Goal: Transaction & Acquisition: Purchase product/service

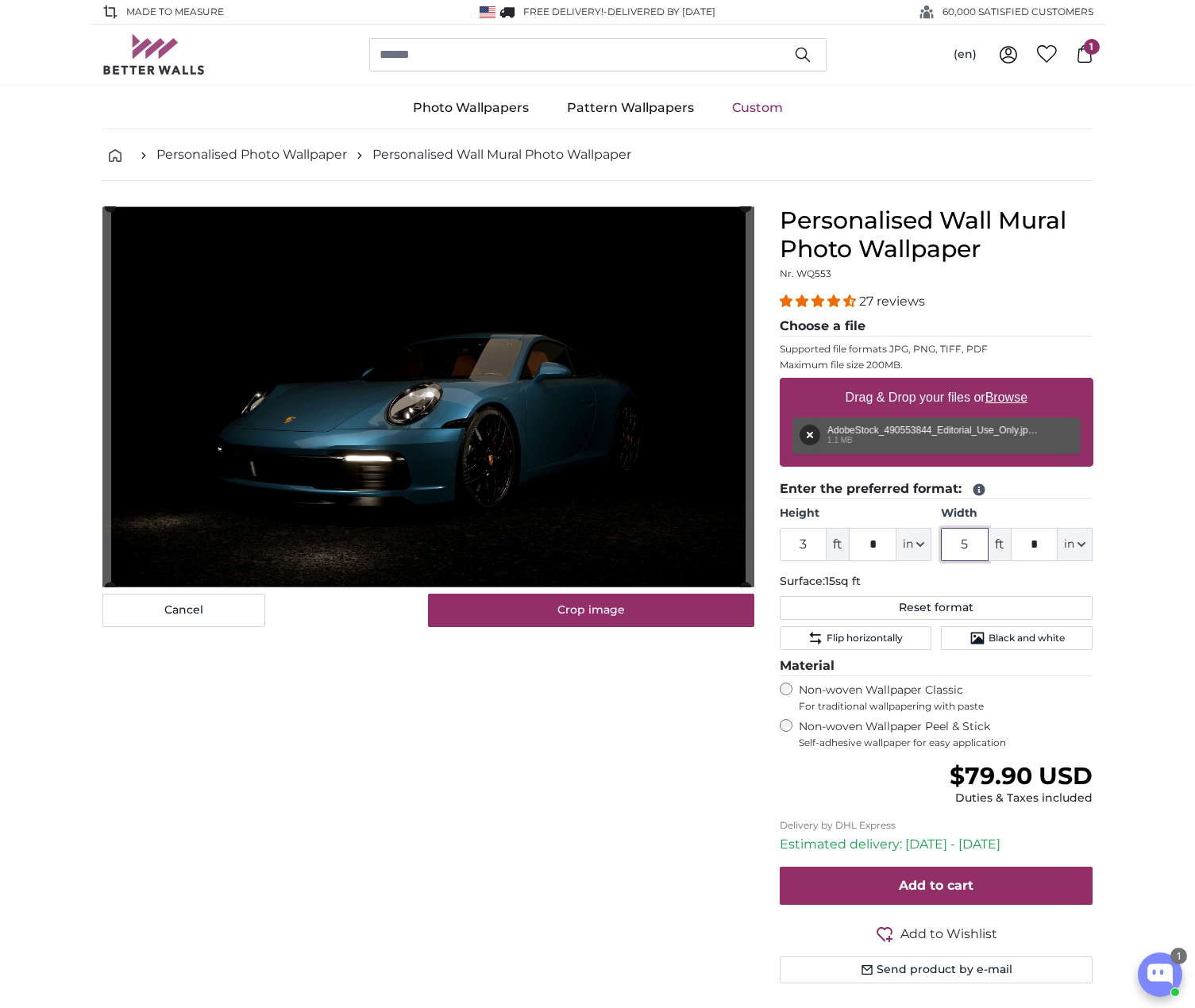
drag, startPoint x: 982, startPoint y: 541, endPoint x: 948, endPoint y: 541, distance: 34.0
click at [948, 541] on input "5" at bounding box center [964, 544] width 48 height 33
type input "6"
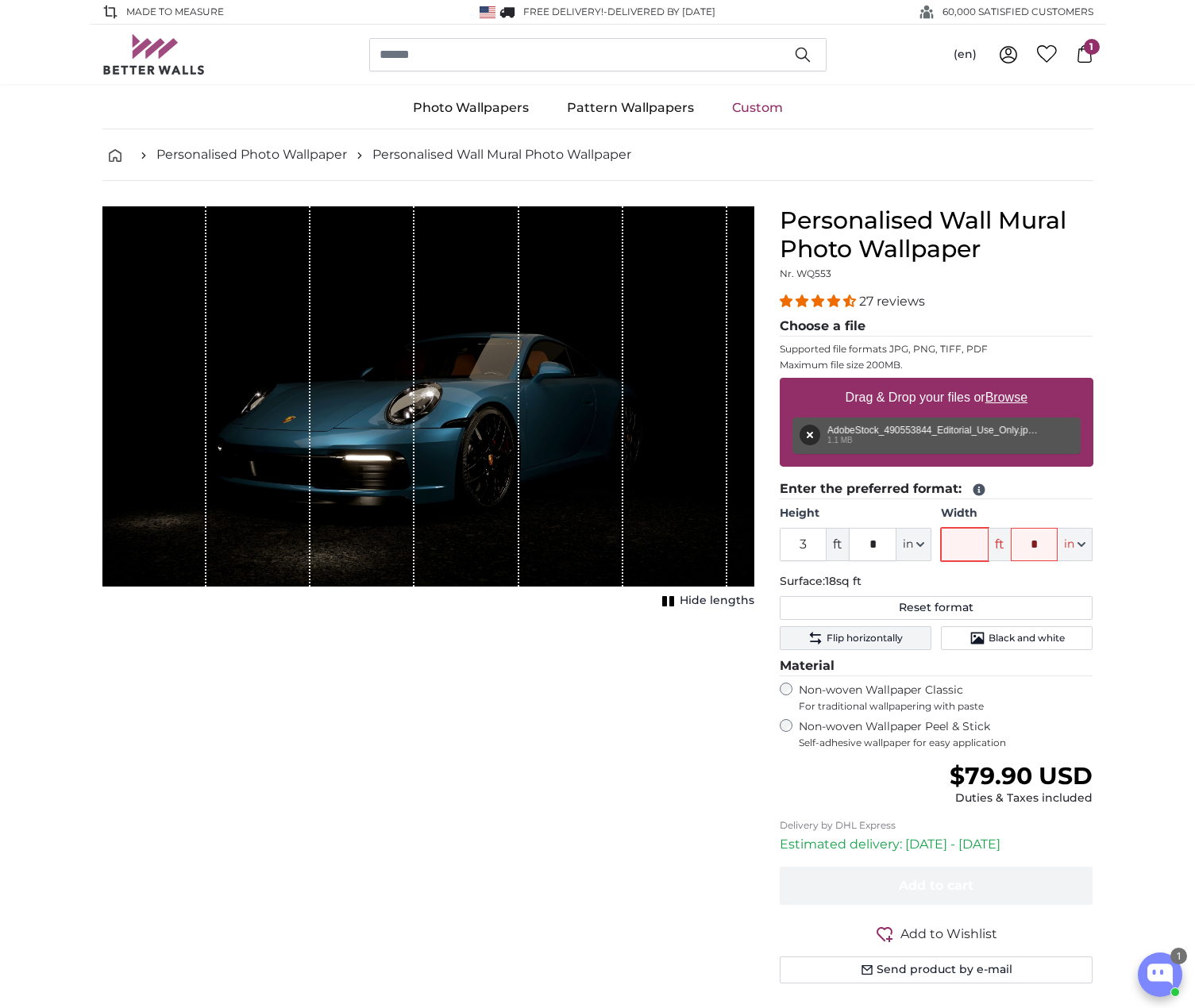
type input "5"
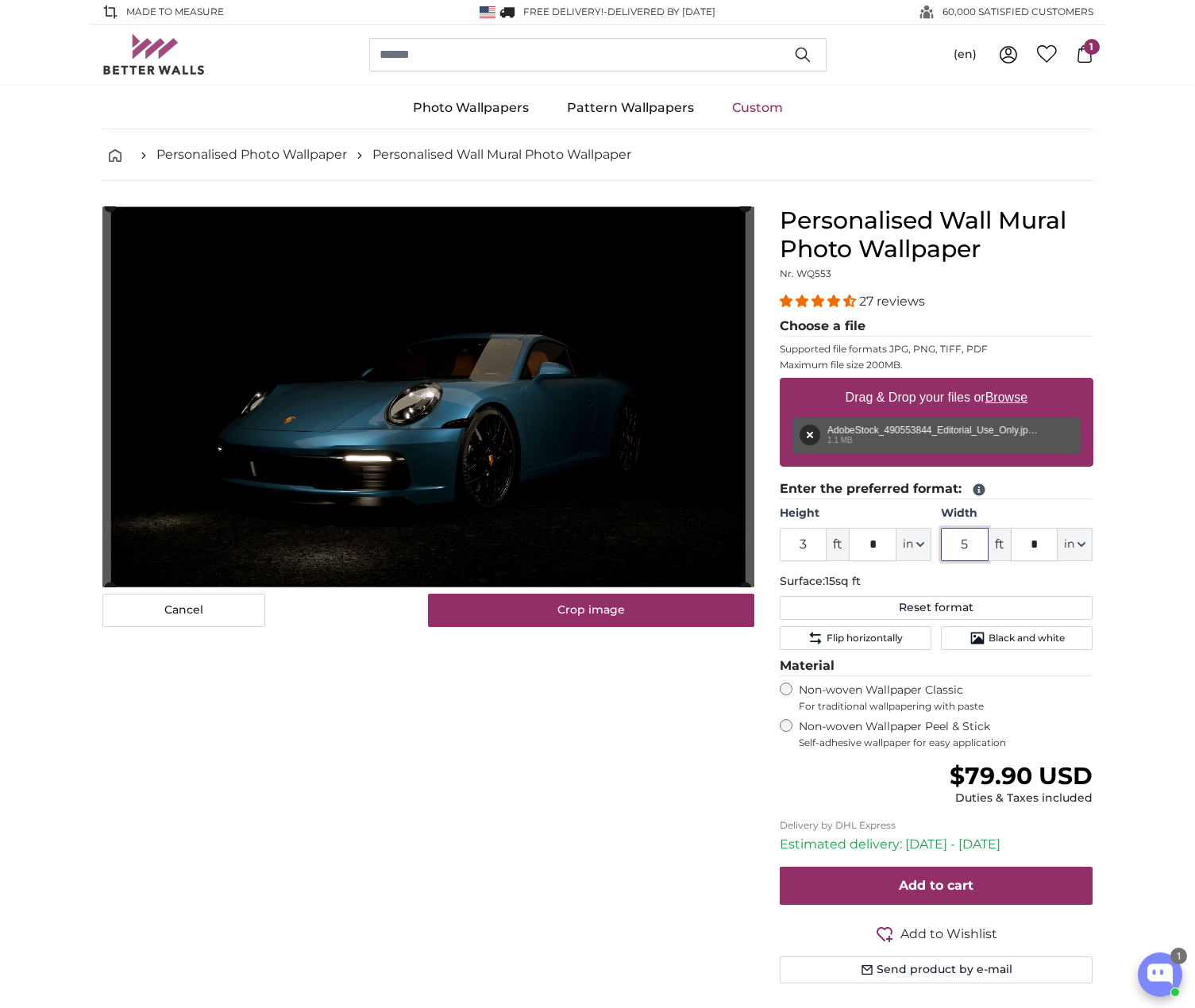
click at [966, 542] on input "5" at bounding box center [964, 544] width 48 height 33
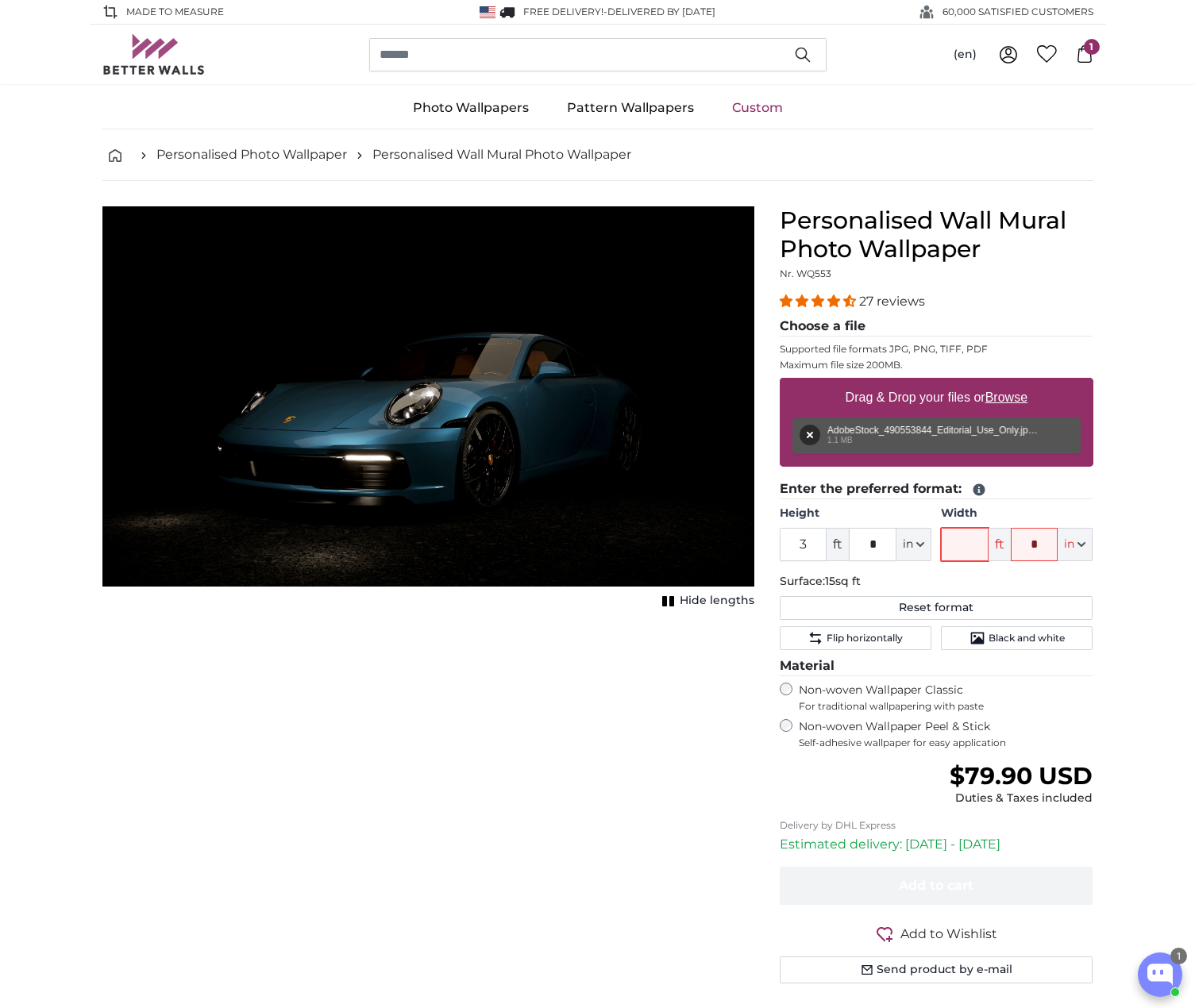
type input "6"
type input "5"
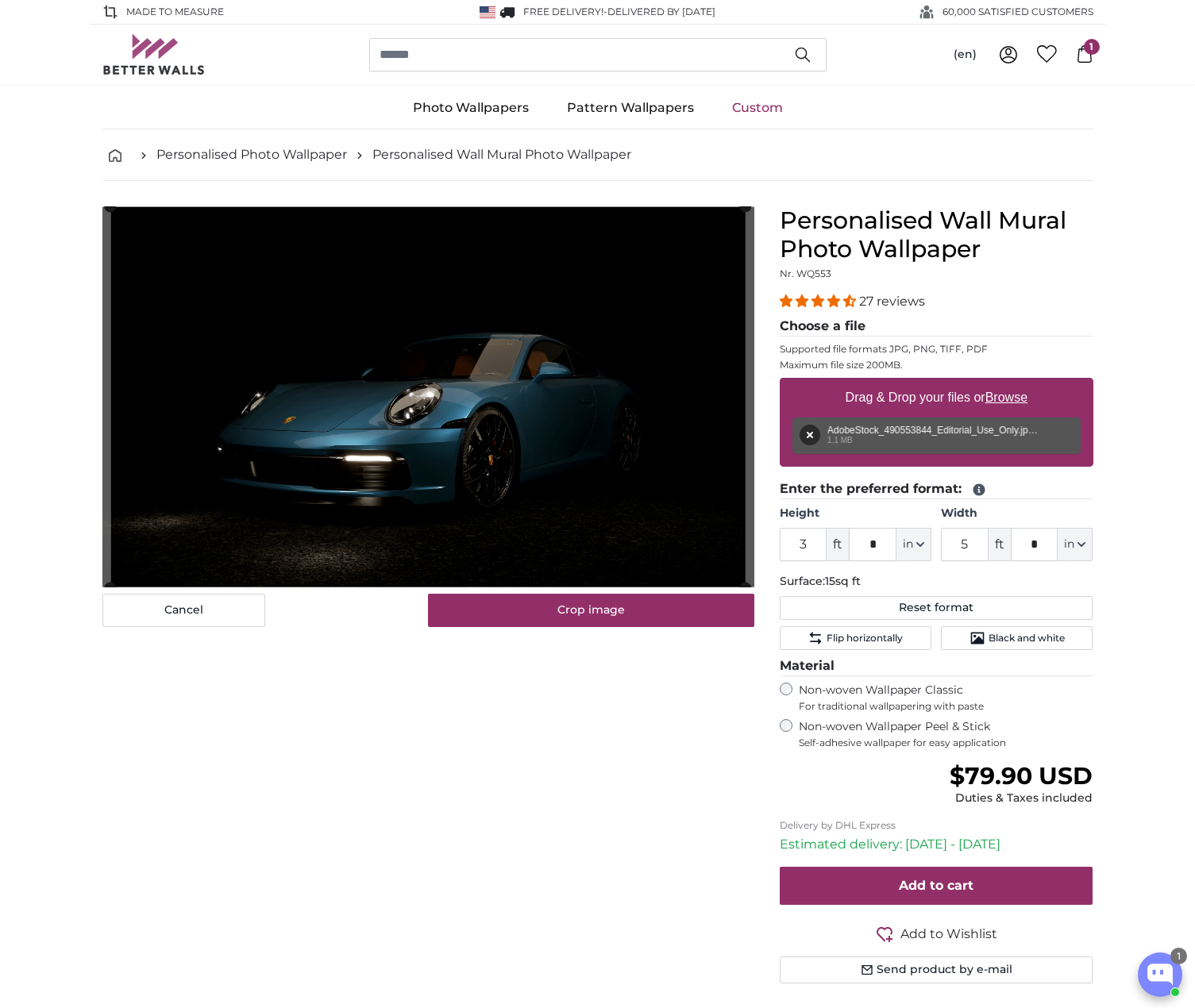
click at [607, 615] on button "Crop image" at bounding box center [591, 610] width 326 height 33
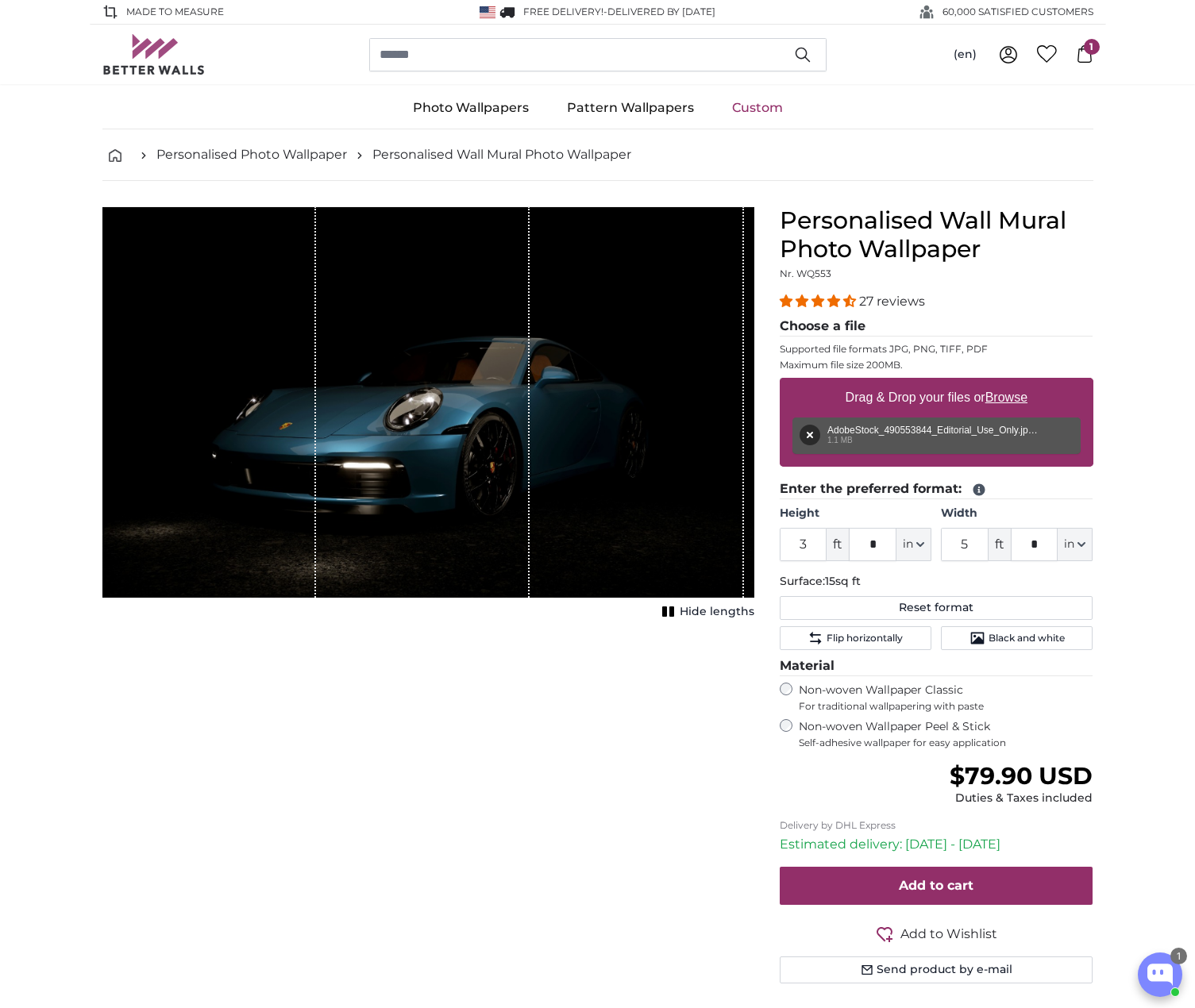
click at [674, 608] on rect "1 of 1" at bounding box center [671, 611] width 5 height 10
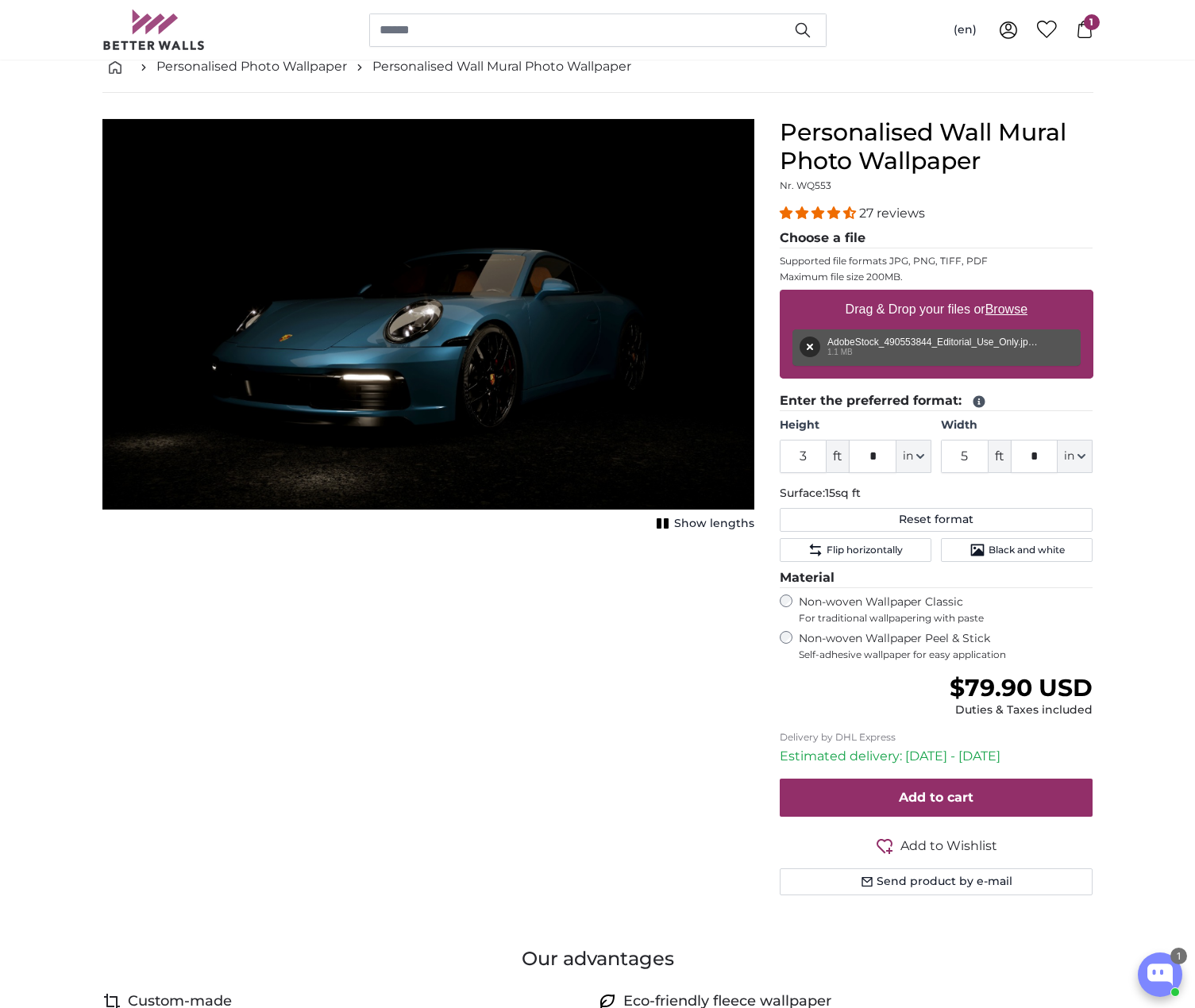
scroll to position [158, 0]
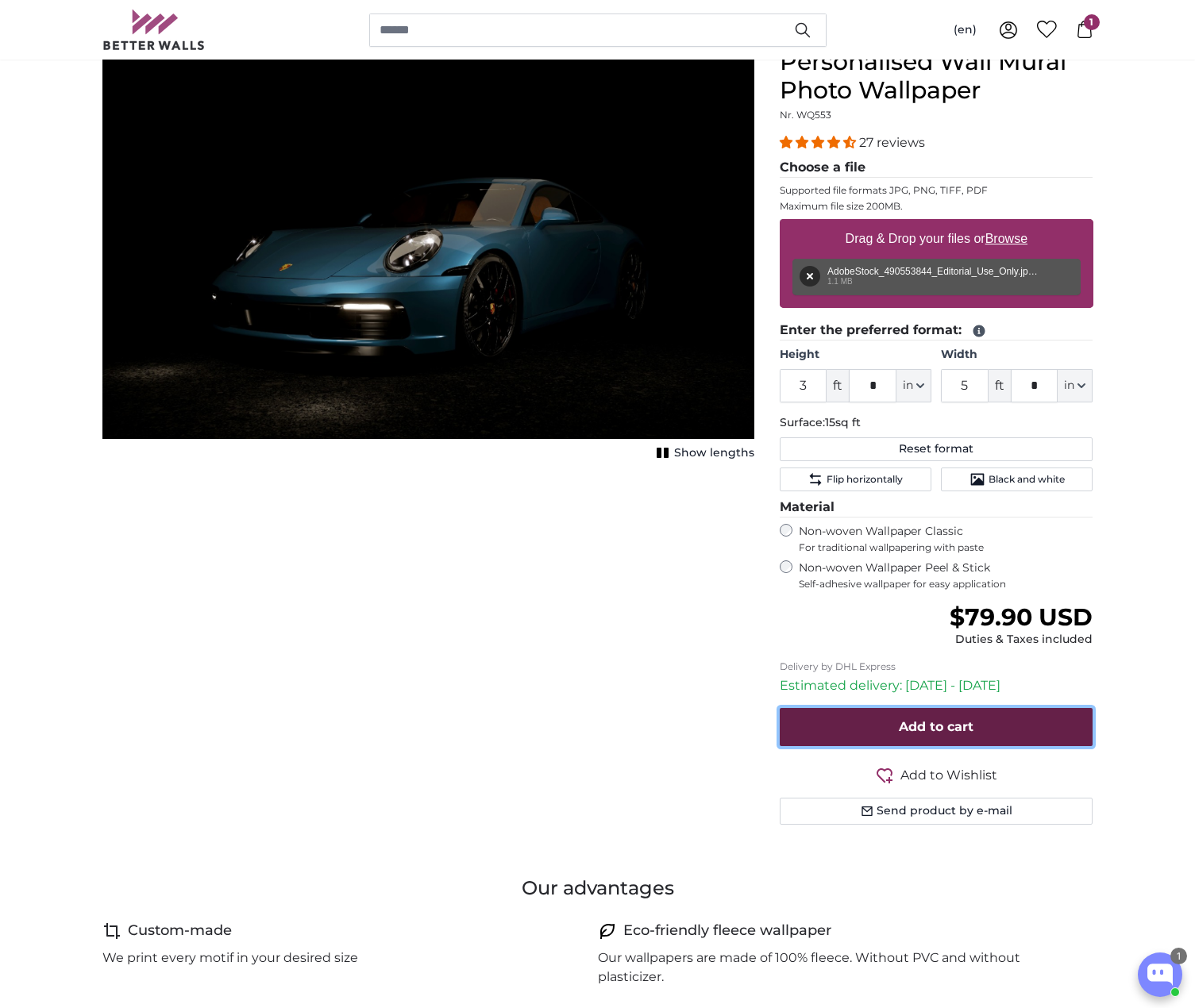
click at [998, 720] on button "Add to cart" at bounding box center [936, 726] width 314 height 38
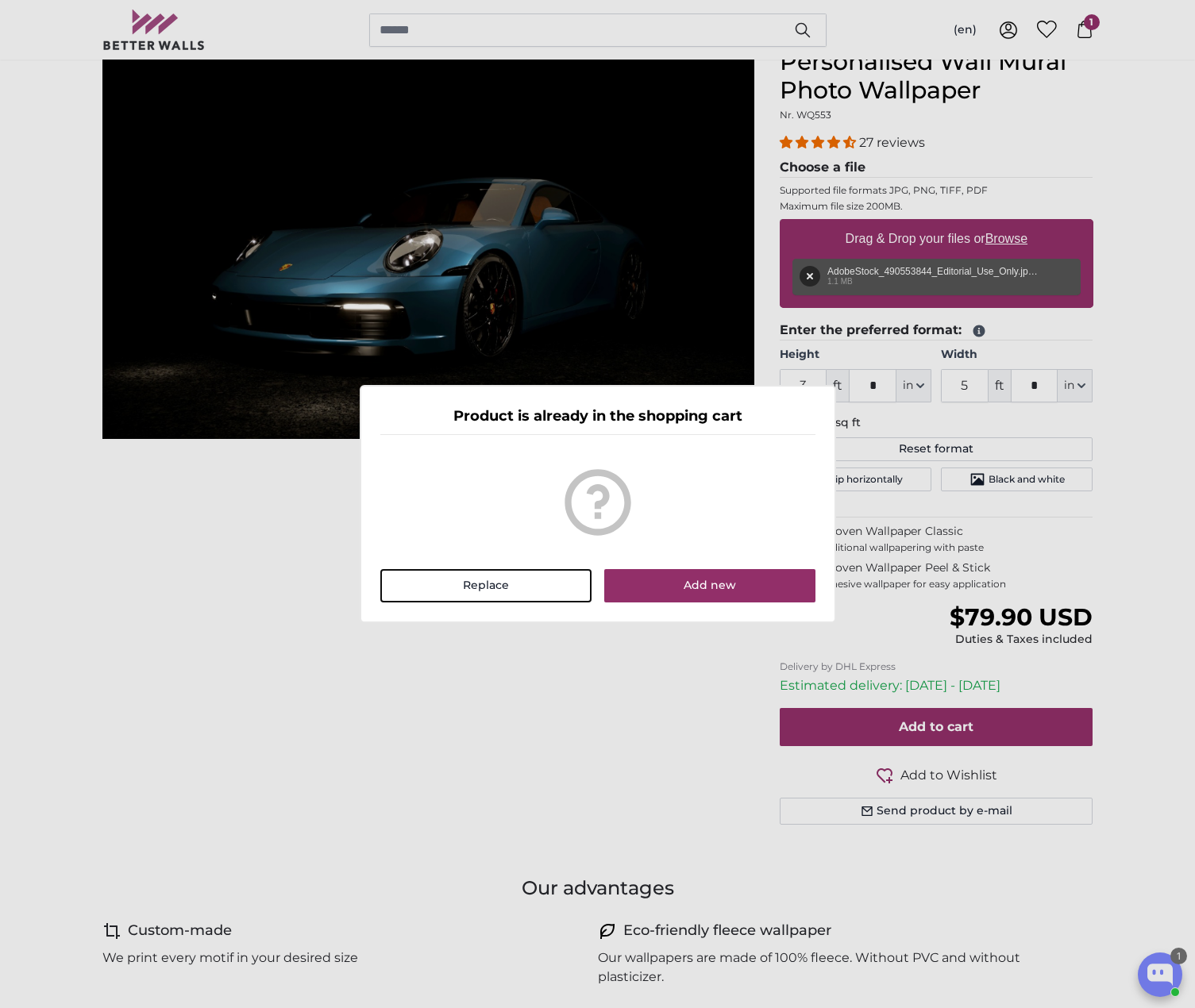
click at [836, 523] on dialog "Product is already in the shopping cart Replace Add new" at bounding box center [598, 504] width 476 height 238
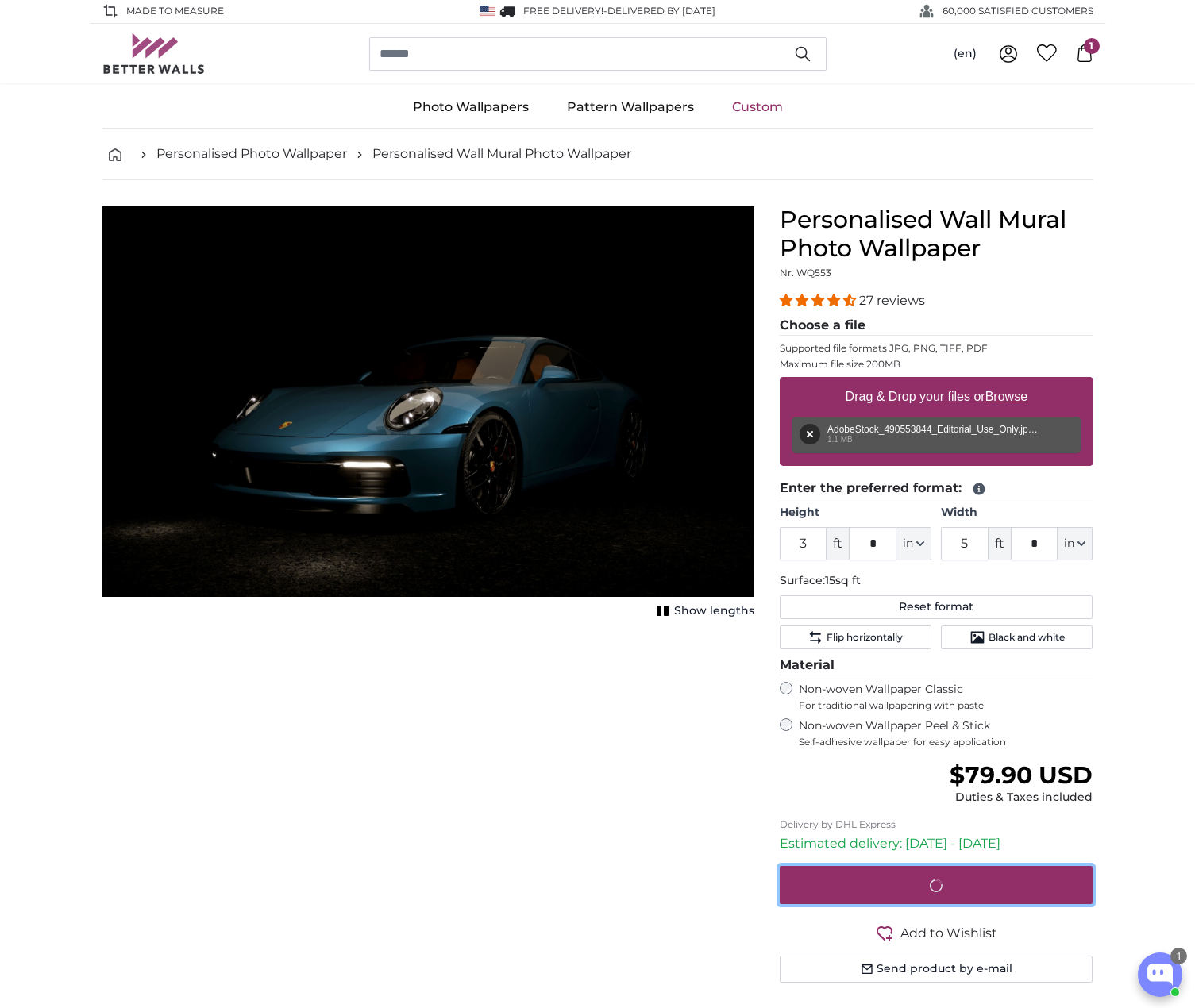
scroll to position [0, 0]
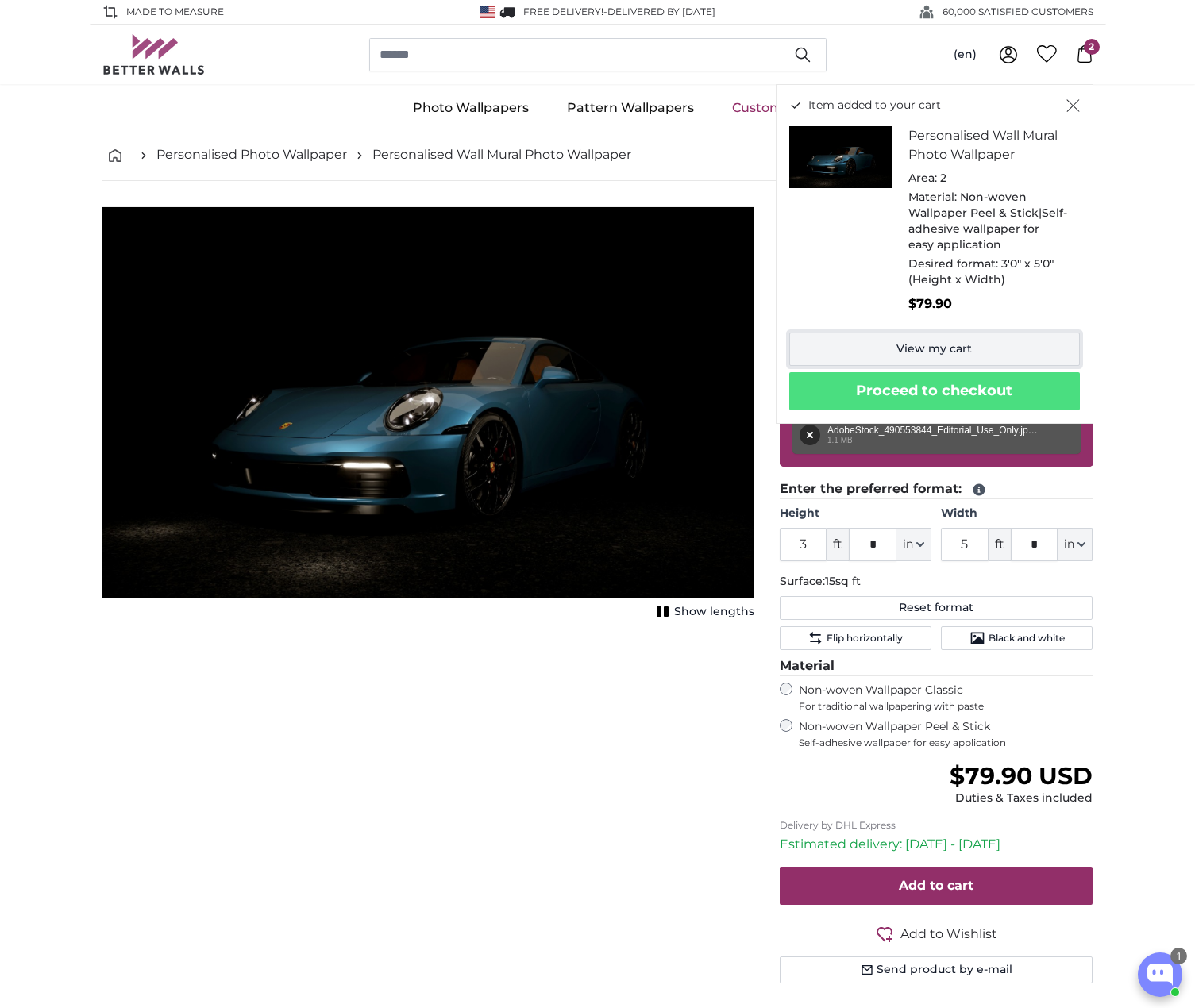
click at [979, 347] on link "View my cart" at bounding box center [934, 349] width 290 height 33
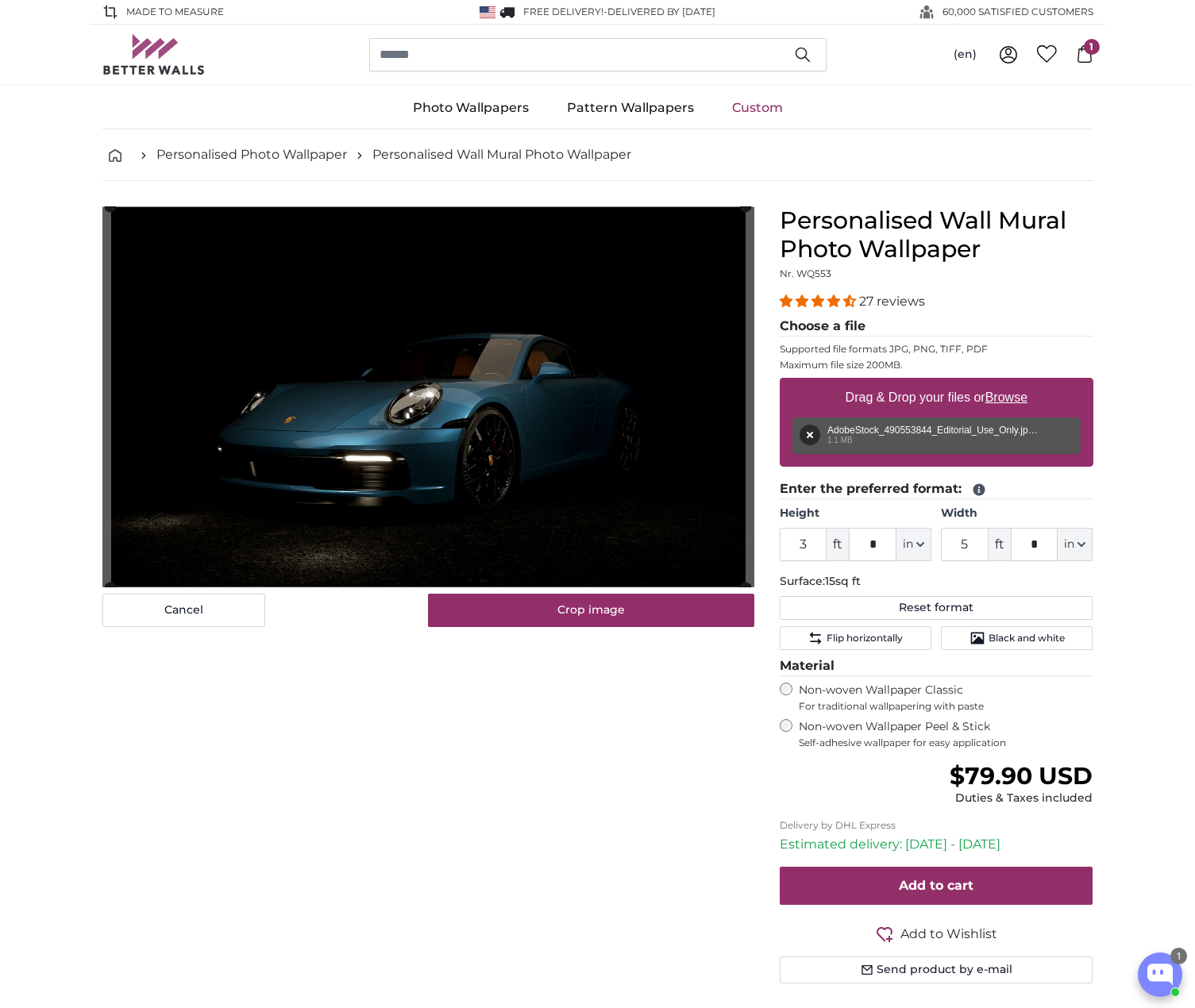
click at [902, 435] on div "Remove Retry Remove Upload Cancel Retry Remove AdobeStock_490553844_Editorial_U…" at bounding box center [937, 435] width 288 height 37
click at [901, 434] on div "Remove Retry Remove Upload Cancel Retry Remove AdobeStock_490553844_Editorial_U…" at bounding box center [937, 435] width 288 height 37
click at [553, 447] on cropper-handle at bounding box center [428, 397] width 634 height 381
click at [880, 431] on div "Remove Retry Remove Upload Cancel Retry Remove AdobeStock_490553844_Editorial_U…" at bounding box center [937, 435] width 288 height 37
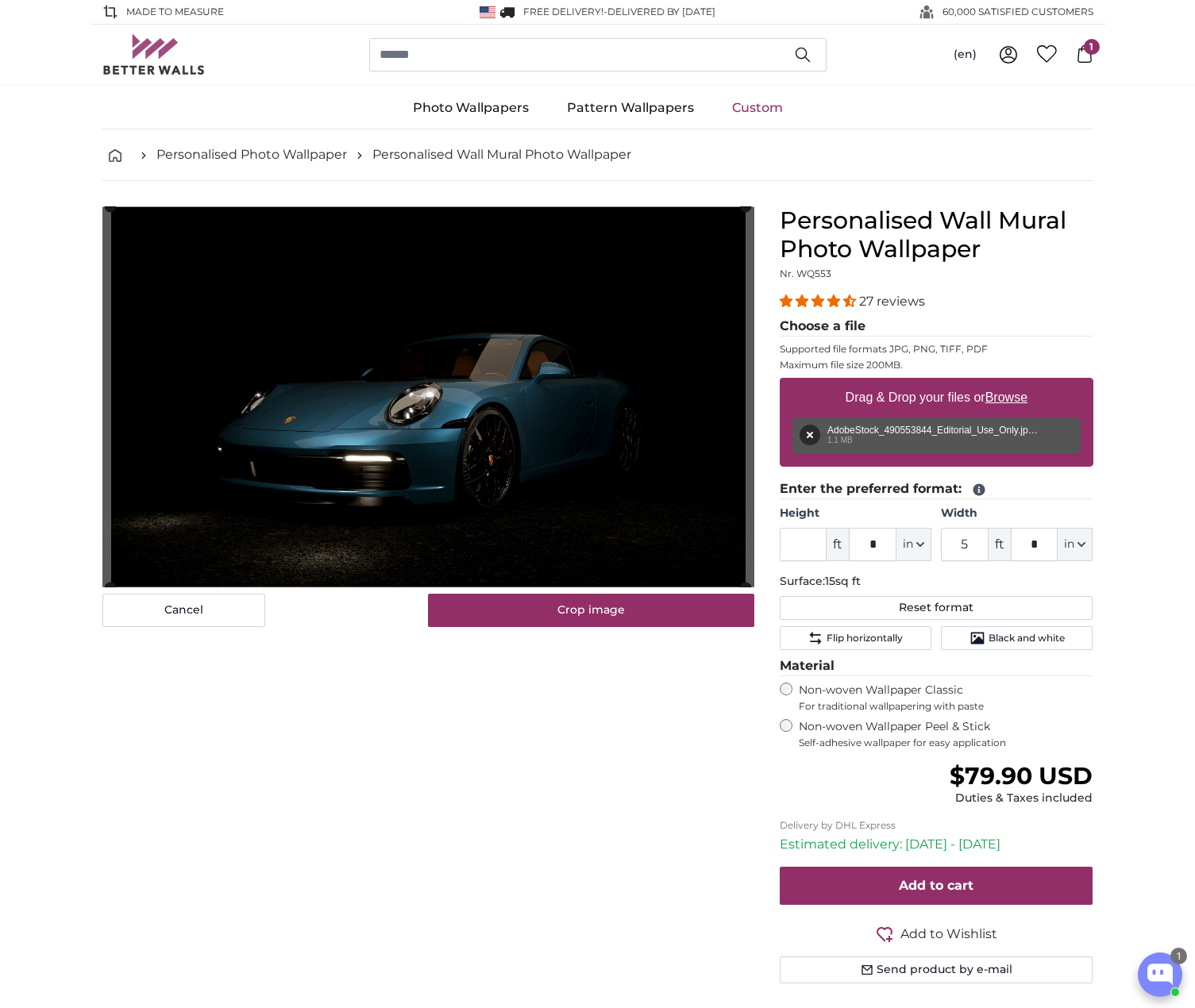
type input "4"
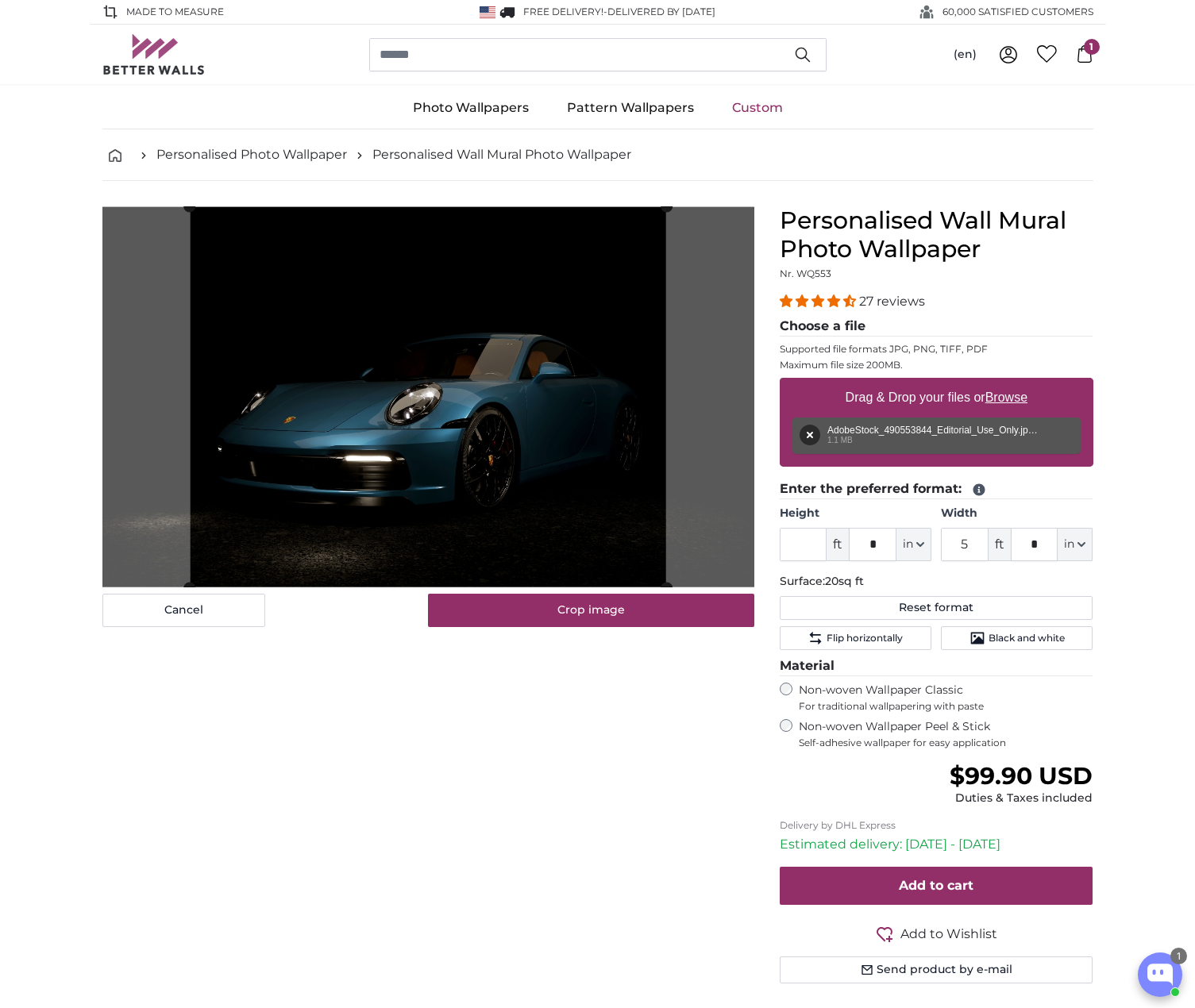
type input "3"
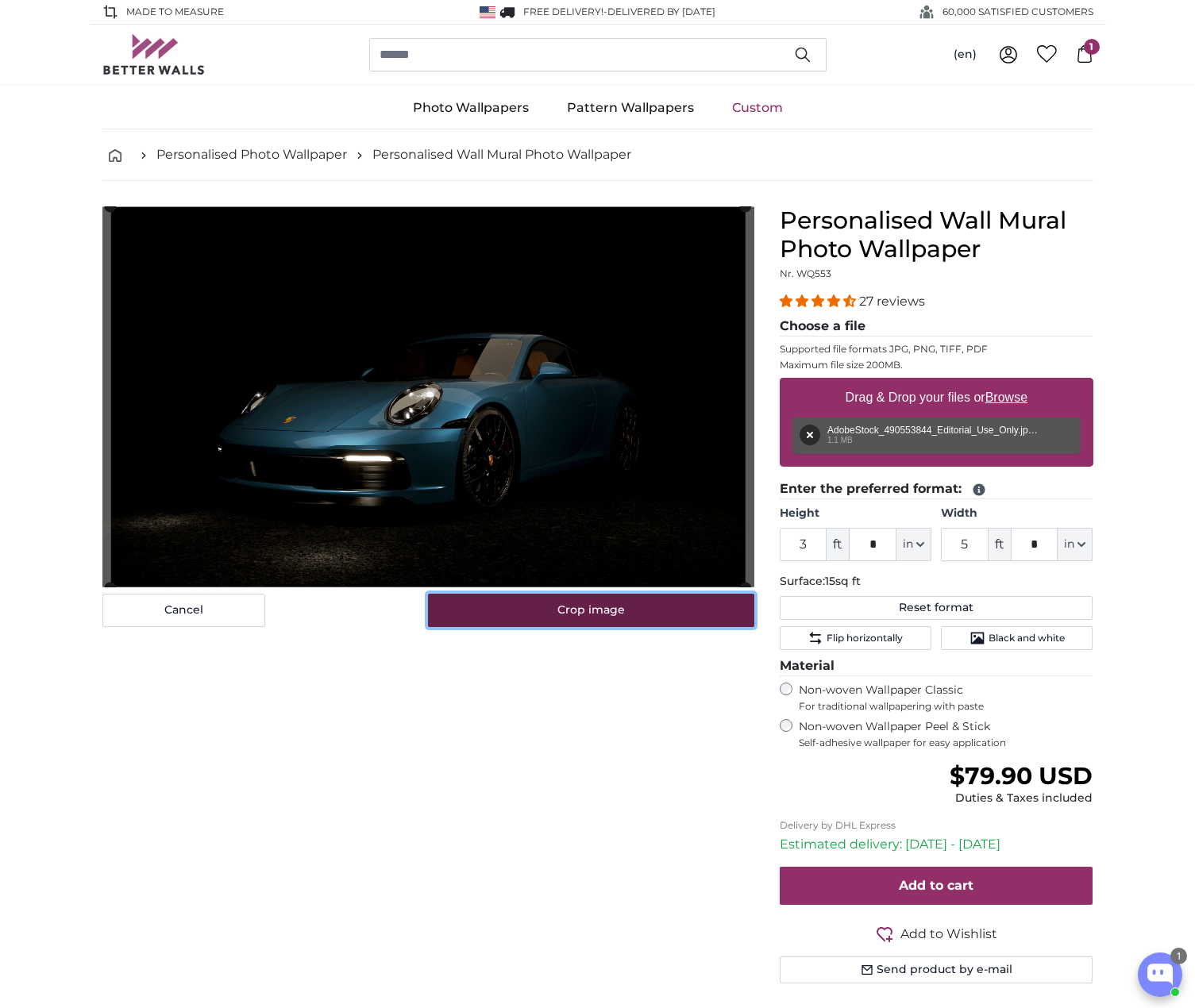
click at [610, 614] on button "Crop image" at bounding box center [591, 610] width 326 height 33
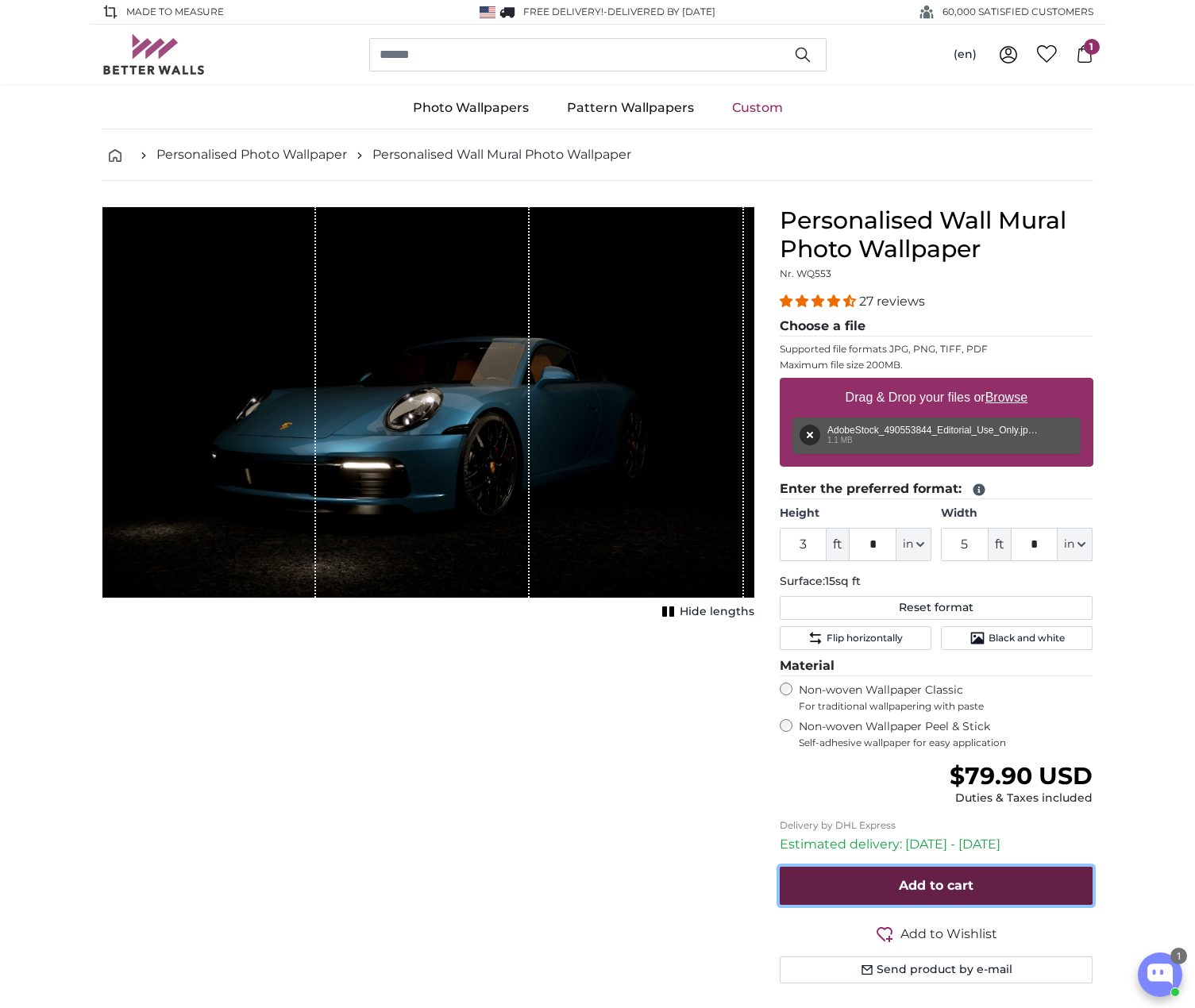
click at [1005, 889] on button "Add to cart" at bounding box center [936, 886] width 314 height 38
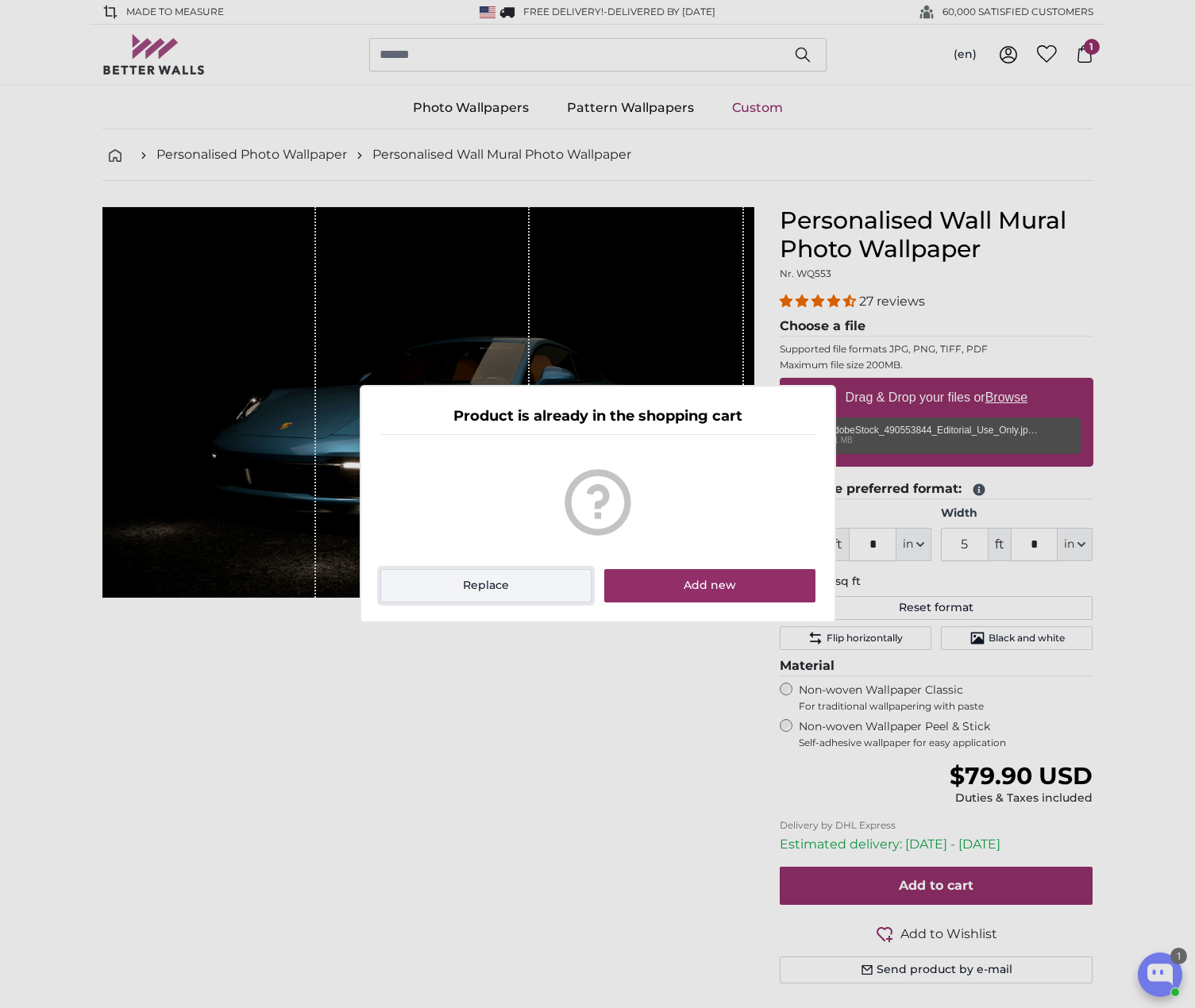
click at [515, 586] on button "Replace" at bounding box center [485, 585] width 212 height 33
